Goal: Information Seeking & Learning: Learn about a topic

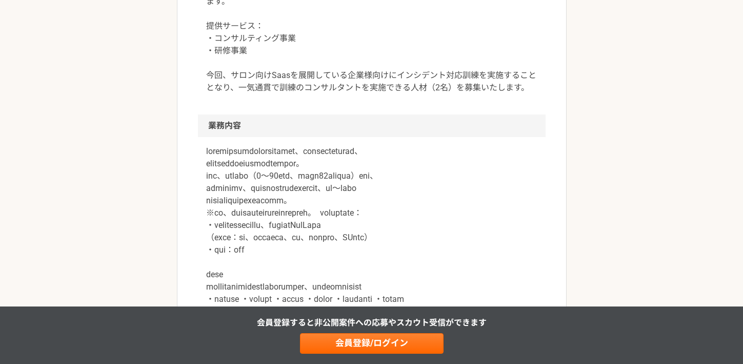
scroll to position [401, 0]
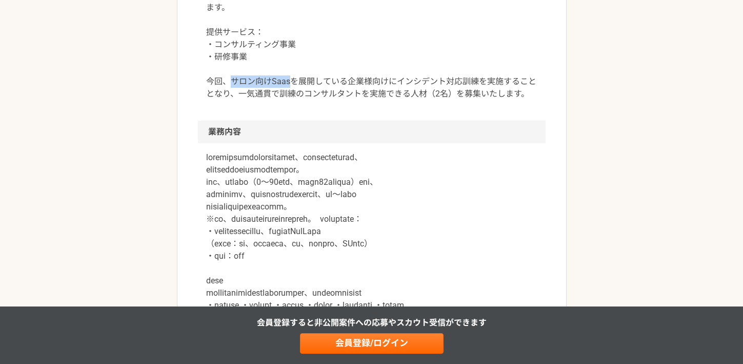
drag, startPoint x: 235, startPoint y: 83, endPoint x: 290, endPoint y: 84, distance: 54.9
click at [288, 83] on p "20年超に渡り、LINE、楽天、ジンズ、カルチュア・コンビニエンス・クラブ等複数の組織体でセキュリティ部署の立上げや責任者を歴任した創業者により設立されたベン…" at bounding box center [371, 32] width 331 height 135
copy p "サロン向けSaas"
click at [435, 59] on p "20年超に渡り、LINE、楽天、ジンズ、カルチュア・コンビニエンス・クラブ等複数の組織体でセキュリティ部署の立上げや責任者を歴任した創業者により設立されたベン…" at bounding box center [371, 32] width 331 height 135
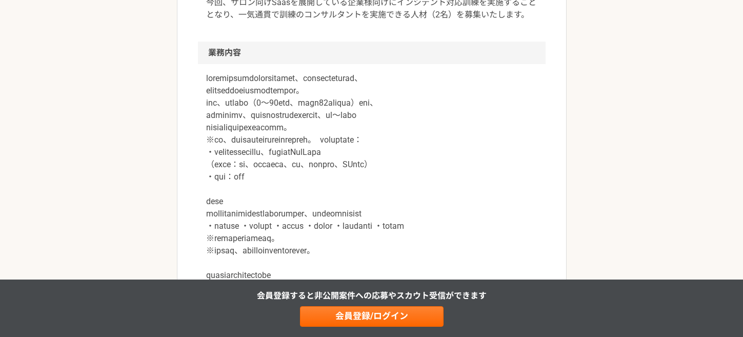
scroll to position [480, 0]
drag, startPoint x: 231, startPoint y: 152, endPoint x: 434, endPoint y: 158, distance: 203.2
click at [404, 154] on p at bounding box center [371, 293] width 331 height 443
drag, startPoint x: 241, startPoint y: 141, endPoint x: 419, endPoint y: 138, distance: 178.0
click at [419, 138] on p at bounding box center [371, 293] width 331 height 443
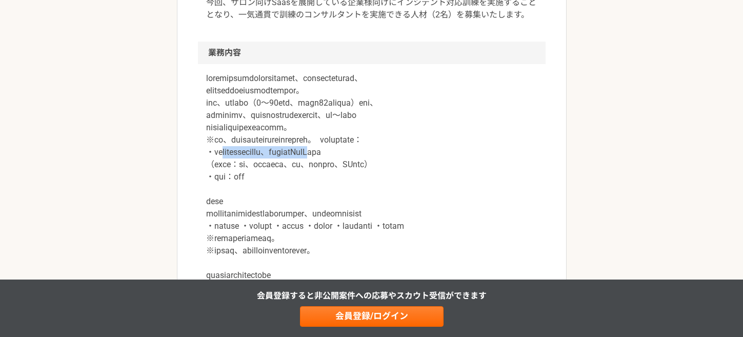
drag, startPoint x: 229, startPoint y: 155, endPoint x: 403, endPoint y: 156, distance: 174.4
click at [403, 156] on p at bounding box center [371, 293] width 331 height 443
drag, startPoint x: 206, startPoint y: 252, endPoint x: 323, endPoint y: 247, distance: 116.6
click at [327, 252] on p at bounding box center [371, 293] width 331 height 443
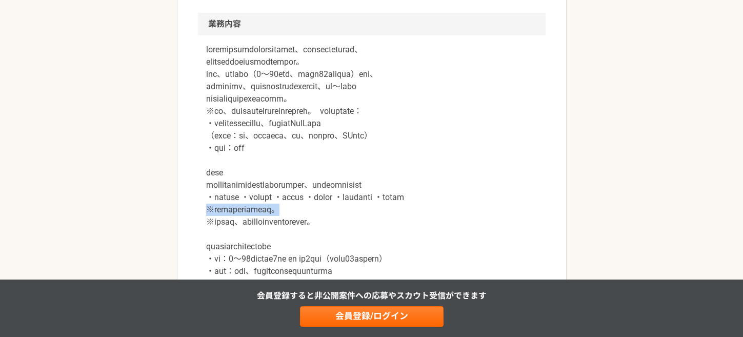
scroll to position [509, 0]
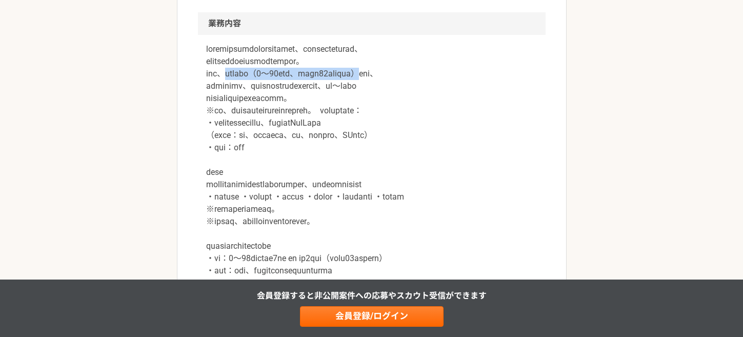
drag, startPoint x: 241, startPoint y: 74, endPoint x: 447, endPoint y: 74, distance: 206.7
click at [447, 74] on p at bounding box center [371, 264] width 331 height 443
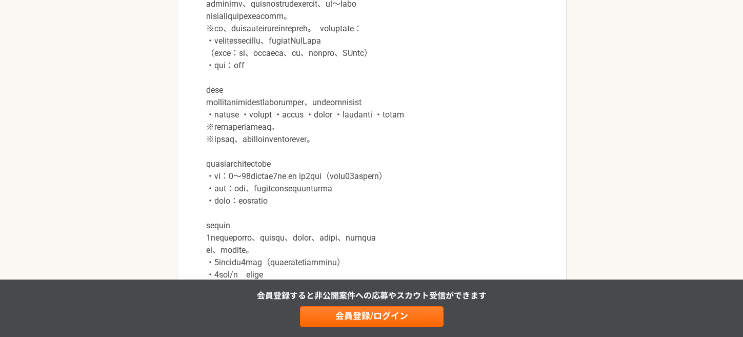
scroll to position [612, 0]
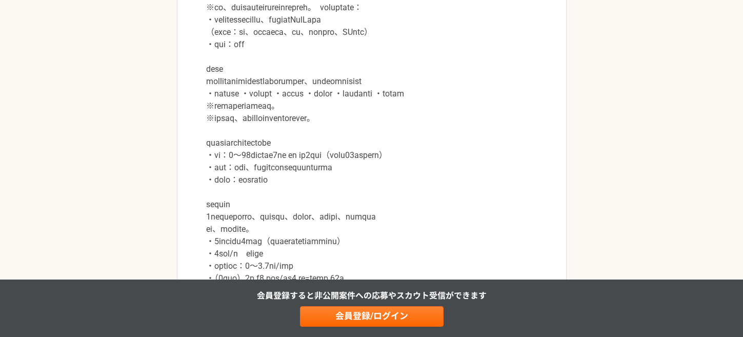
click at [336, 176] on p at bounding box center [371, 161] width 331 height 443
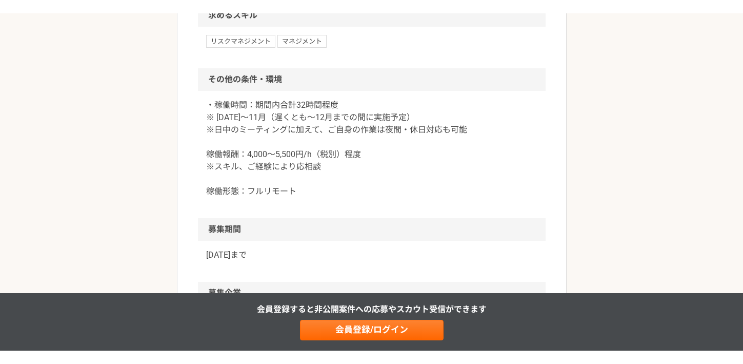
scroll to position [1173, 0]
